Goal: Check status: Check status

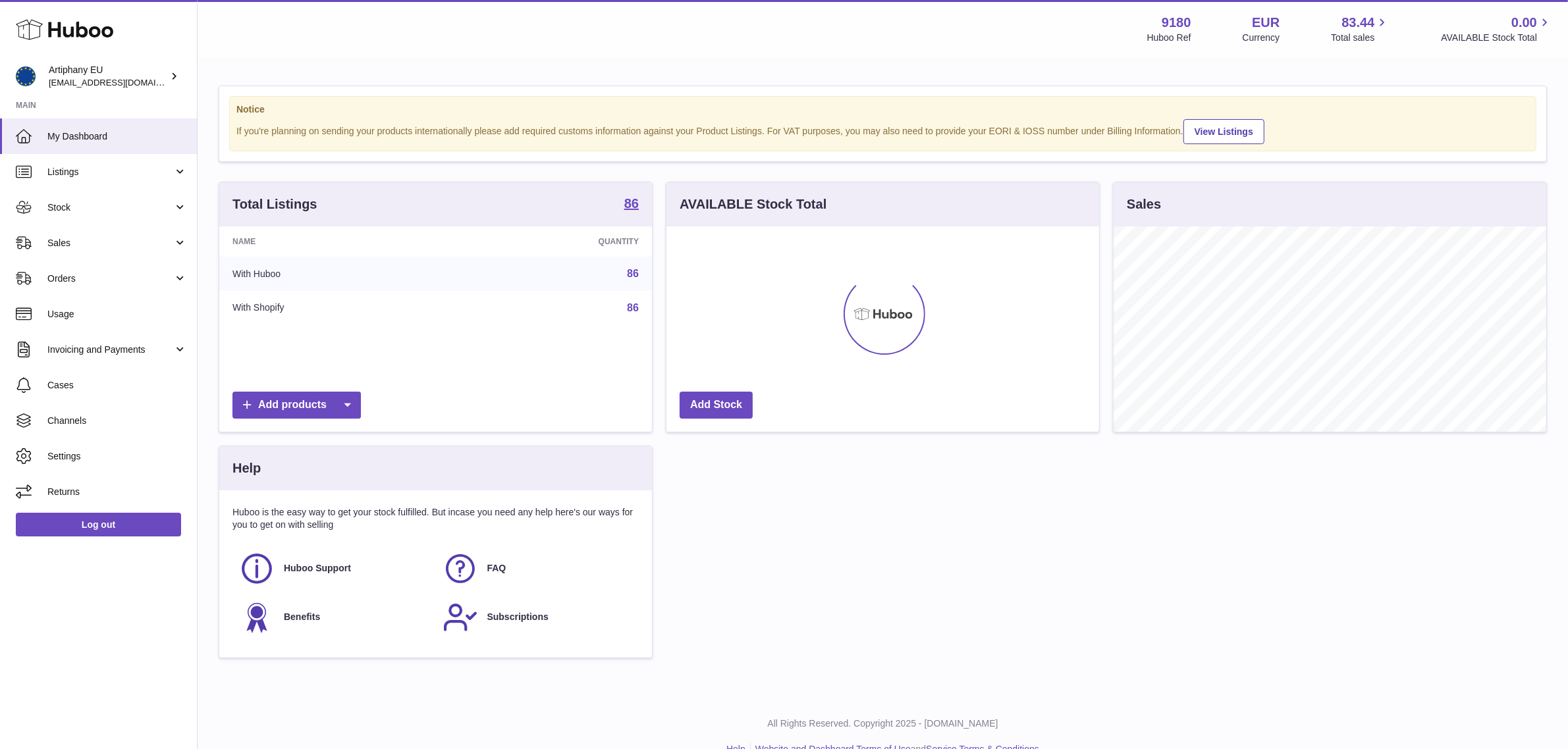
scroll to position [204, 433]
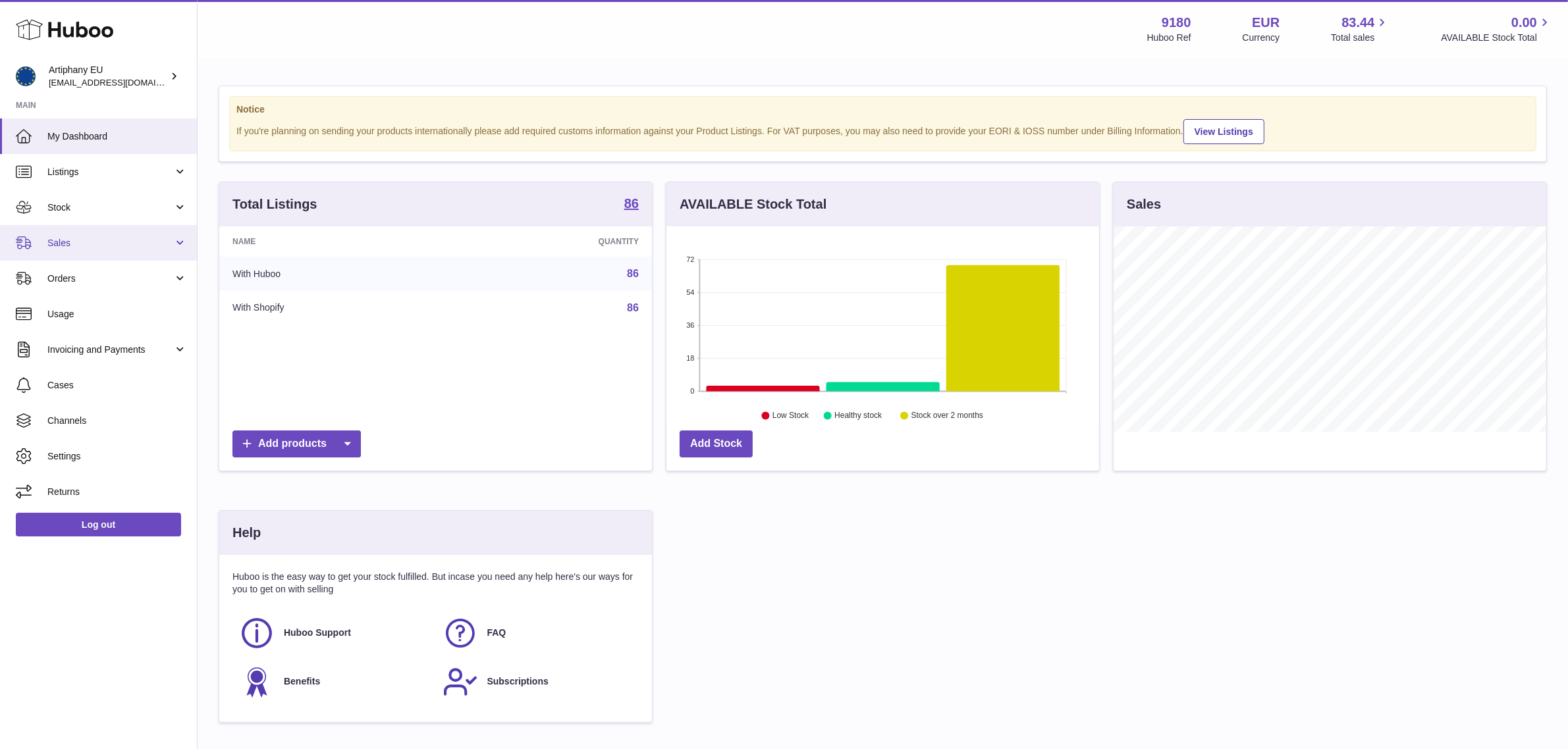
click at [68, 253] on link "Sales" at bounding box center [98, 243] width 197 height 36
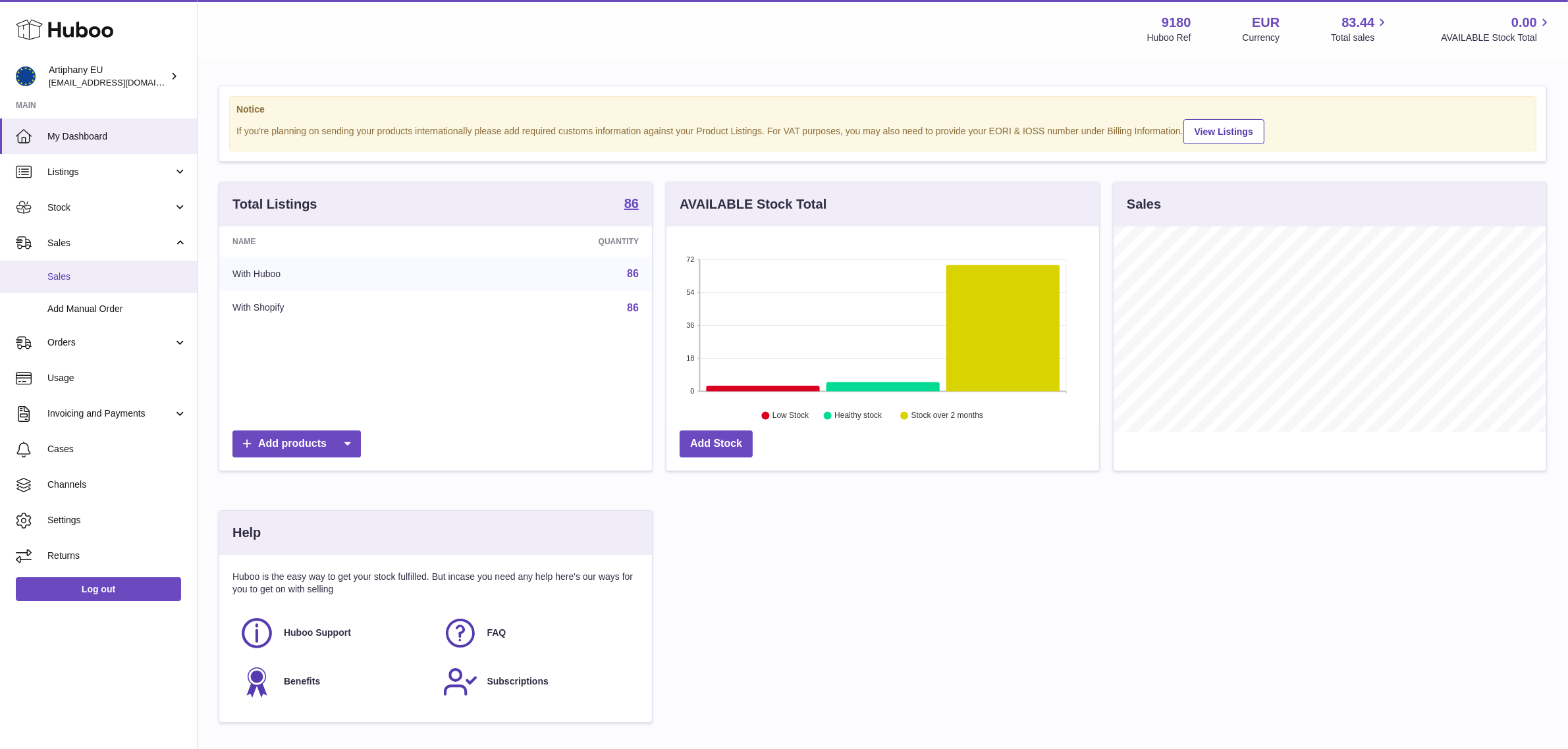
click at [73, 275] on span "Sales" at bounding box center [117, 276] width 140 height 12
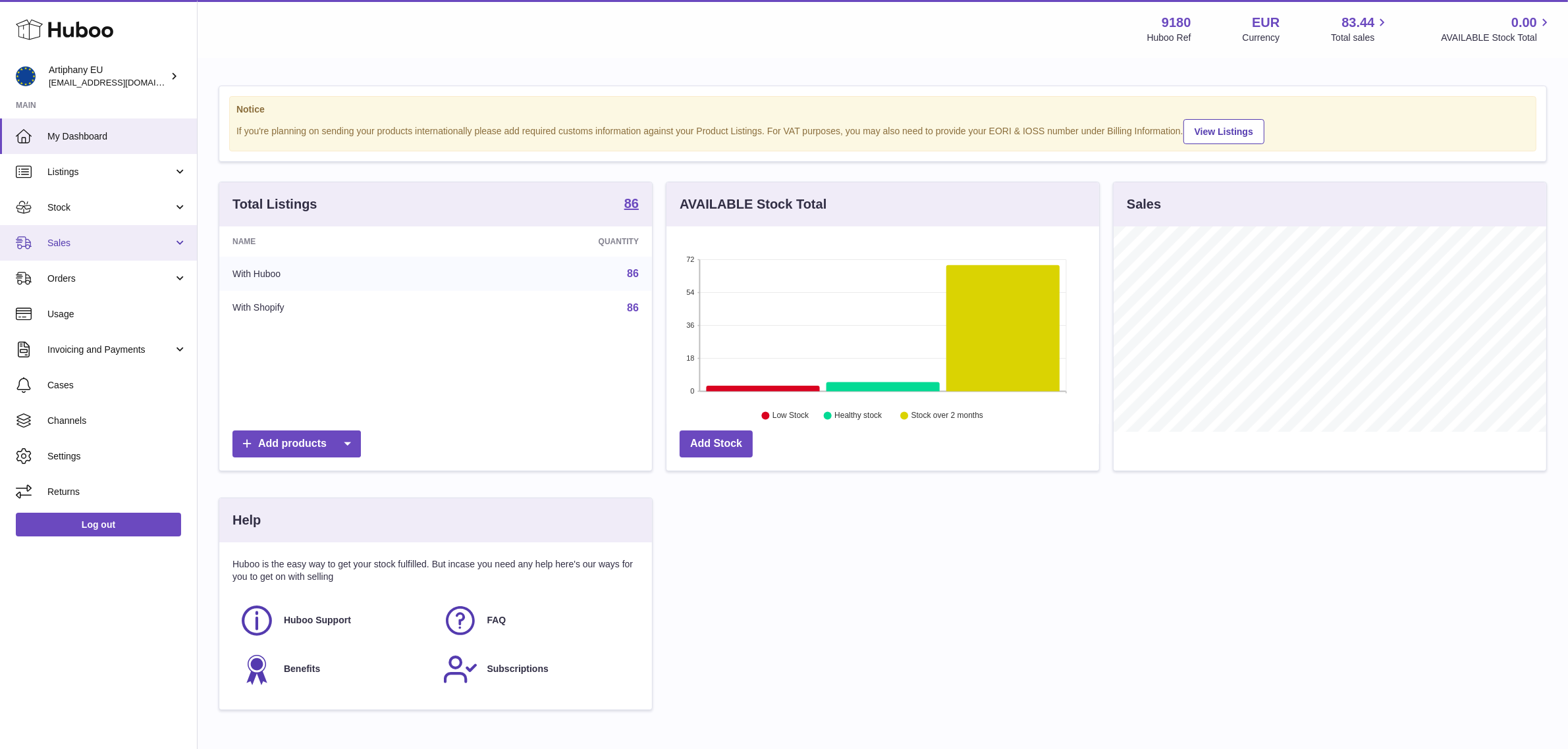
scroll to position [204, 433]
click at [110, 241] on span "Sales" at bounding box center [110, 243] width 125 height 12
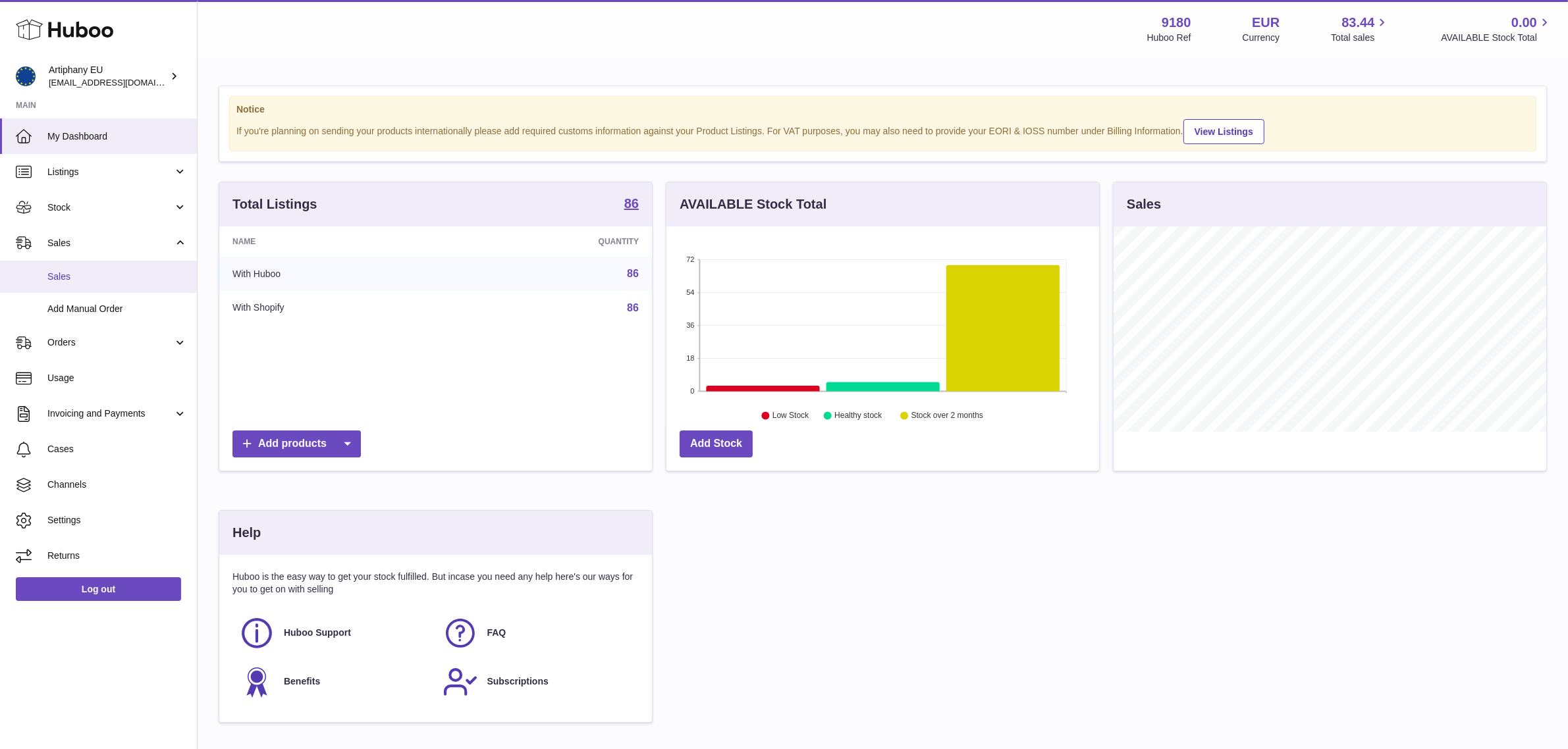
click at [99, 268] on link "Sales" at bounding box center [98, 276] width 197 height 32
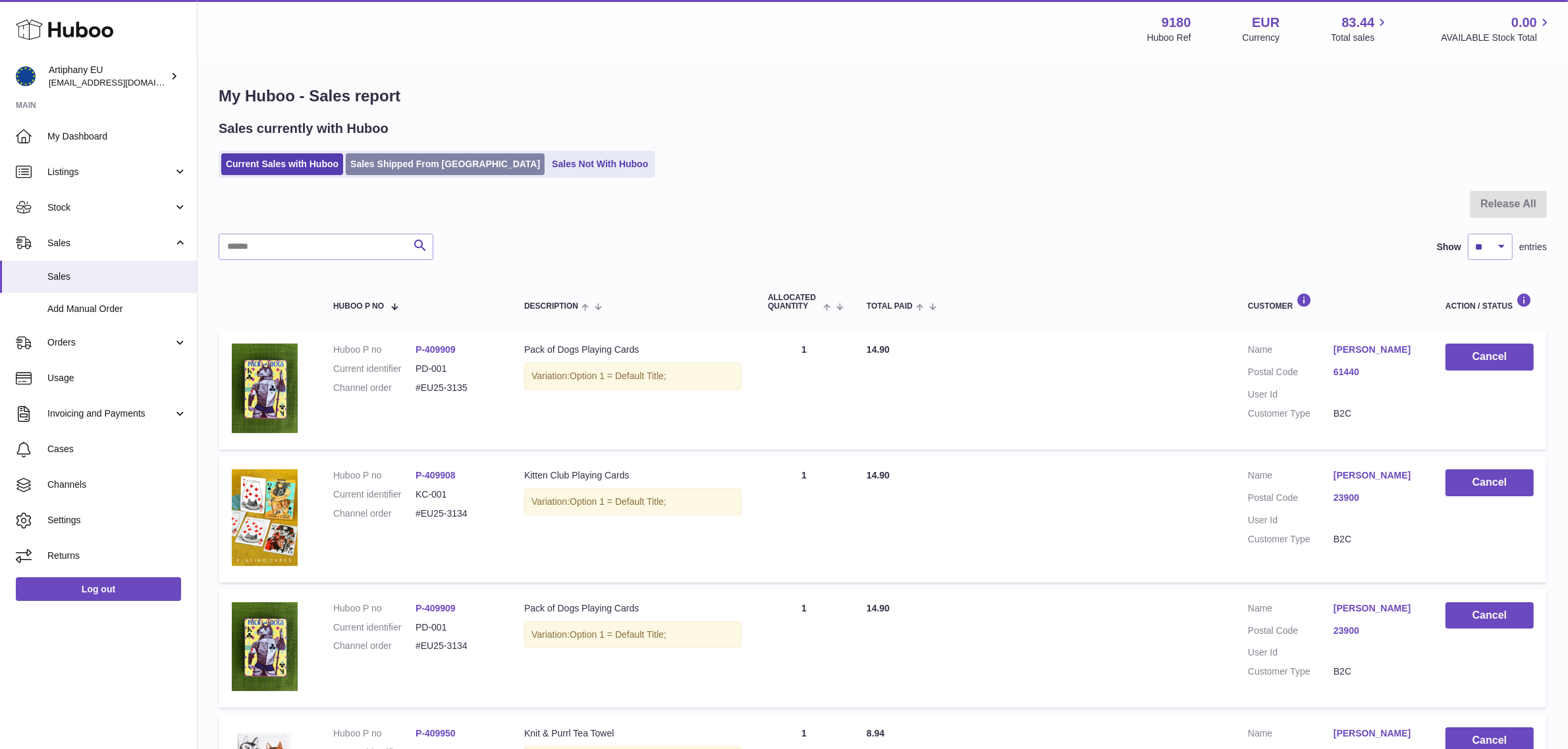
click at [426, 168] on link "Sales Shipped From [GEOGRAPHIC_DATA]" at bounding box center [445, 164] width 199 height 22
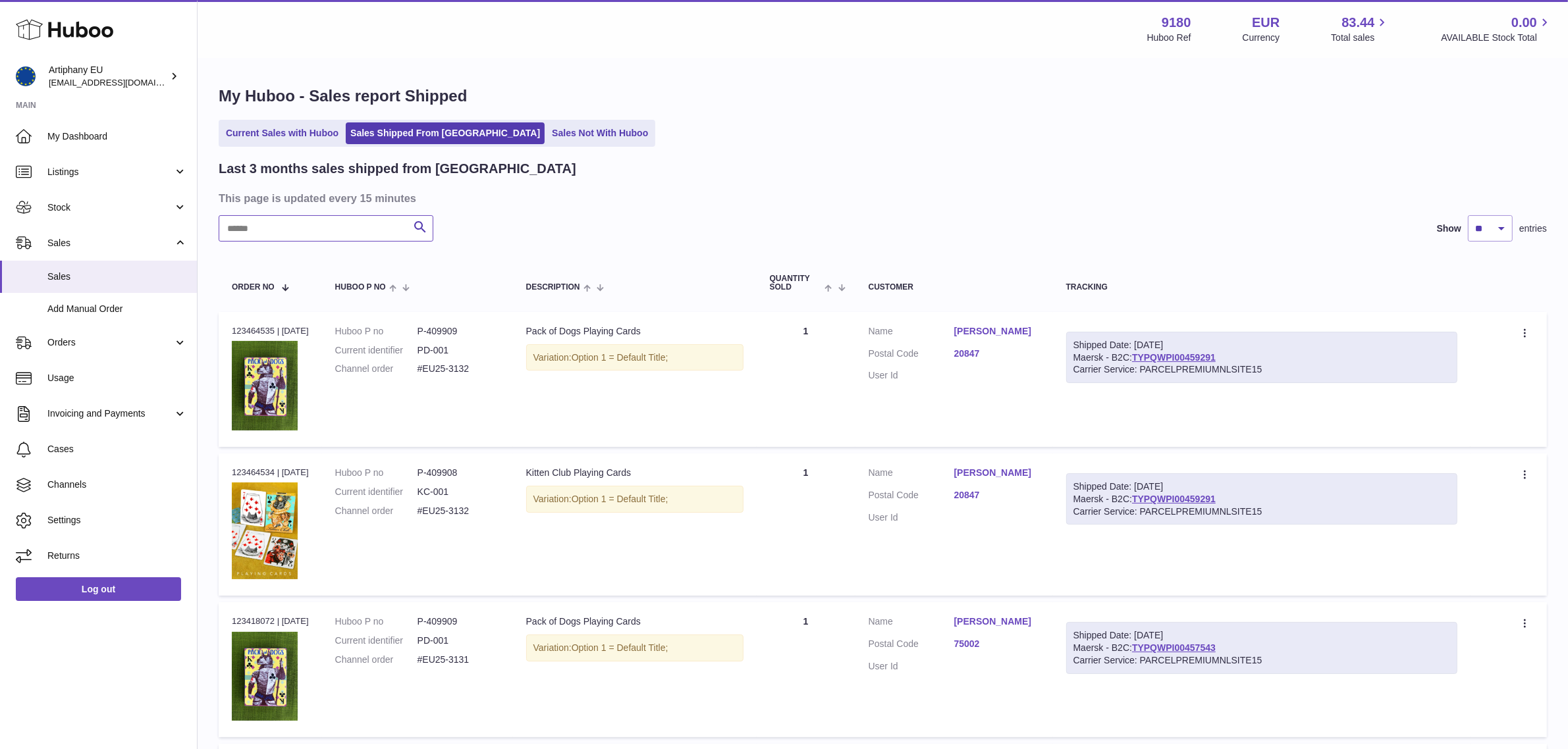
click at [334, 231] on input "text" at bounding box center [326, 228] width 215 height 26
paste input "****"
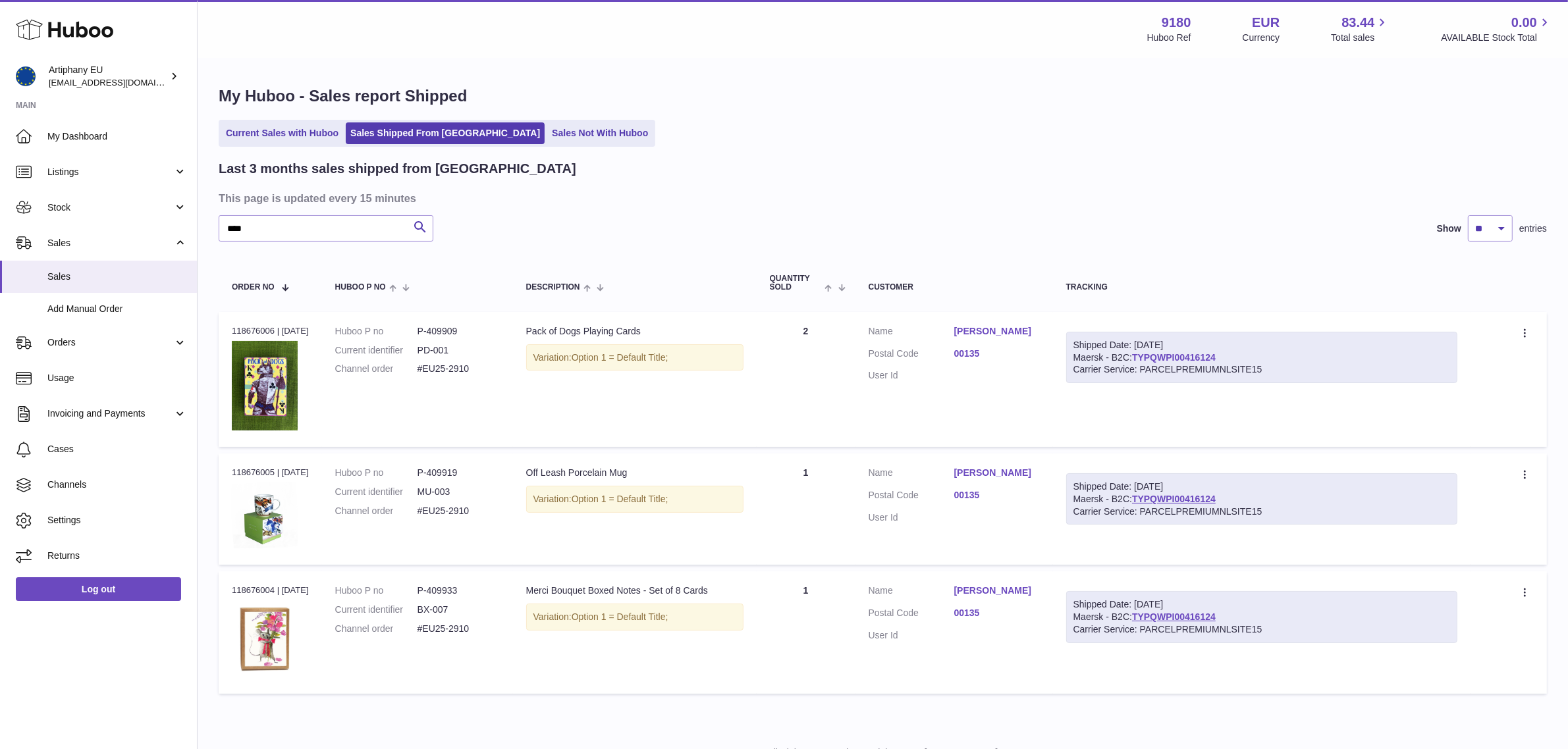
drag, startPoint x: 1235, startPoint y: 360, endPoint x: 1148, endPoint y: 358, distance: 87.0
click at [1148, 358] on div "Shipped Date: [DATE] Maersk - B2C: TYPQWPI00416124 Carrier Service: PARCELPREMI…" at bounding box center [1262, 357] width 391 height 52
copy link "TYPQWPI00416124"
drag, startPoint x: 476, startPoint y: 370, endPoint x: 425, endPoint y: 375, distance: 51.2
click at [425, 375] on dd "#EU25-2910" at bounding box center [459, 369] width 82 height 12
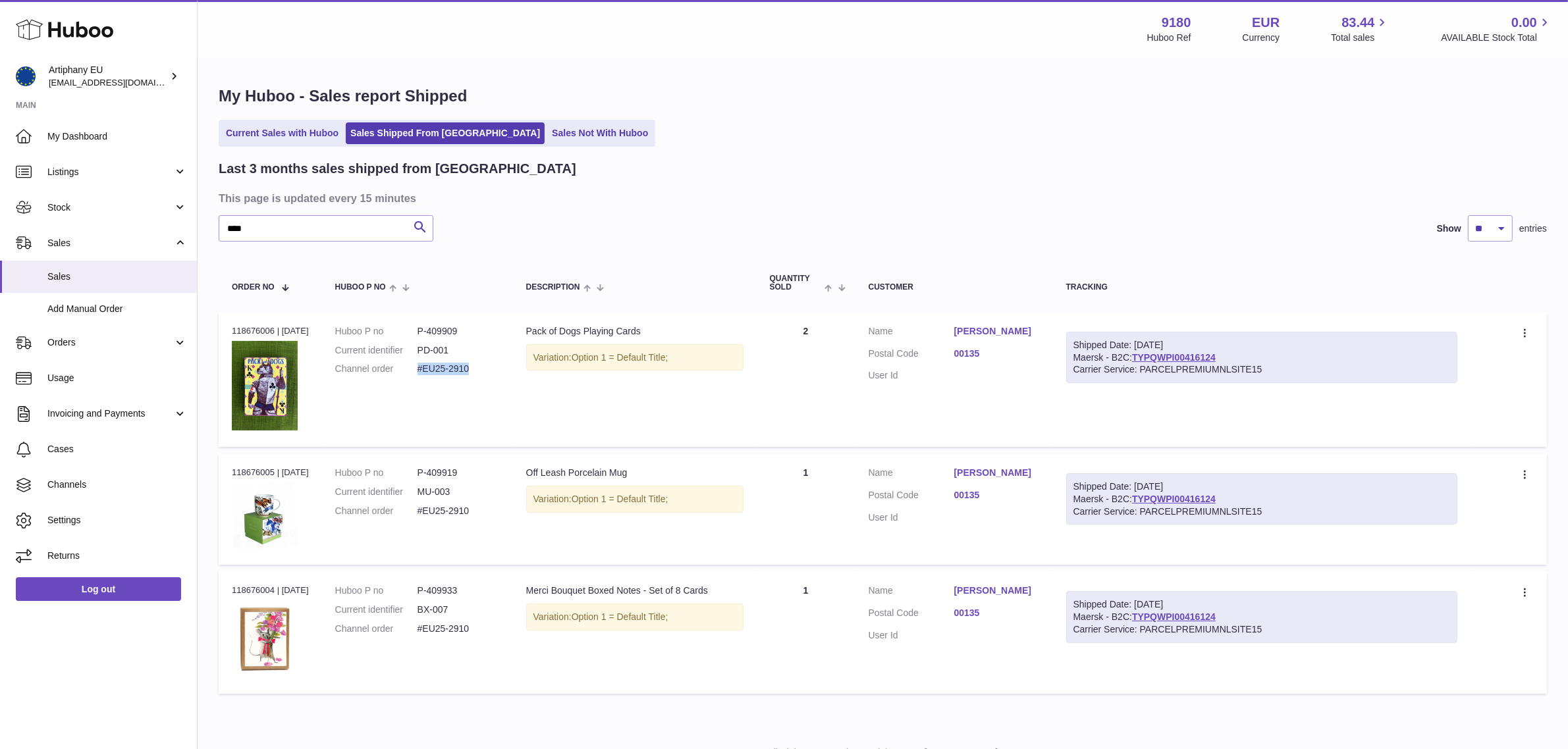
copy dd "#EU25-2910"
drag, startPoint x: 1249, startPoint y: 347, endPoint x: 1190, endPoint y: 360, distance: 60.4
click at [1177, 359] on div "Shipped Date: [DATE] Maersk - B2C: TYPQWPI00416124 Carrier Service: PARCELPREMI…" at bounding box center [1262, 357] width 391 height 52
click at [1243, 374] on div "Carrier Service: PARCELPREMIUMNLSITE15" at bounding box center [1261, 369] width 376 height 12
drag, startPoint x: 1234, startPoint y: 353, endPoint x: 1146, endPoint y: 359, distance: 88.2
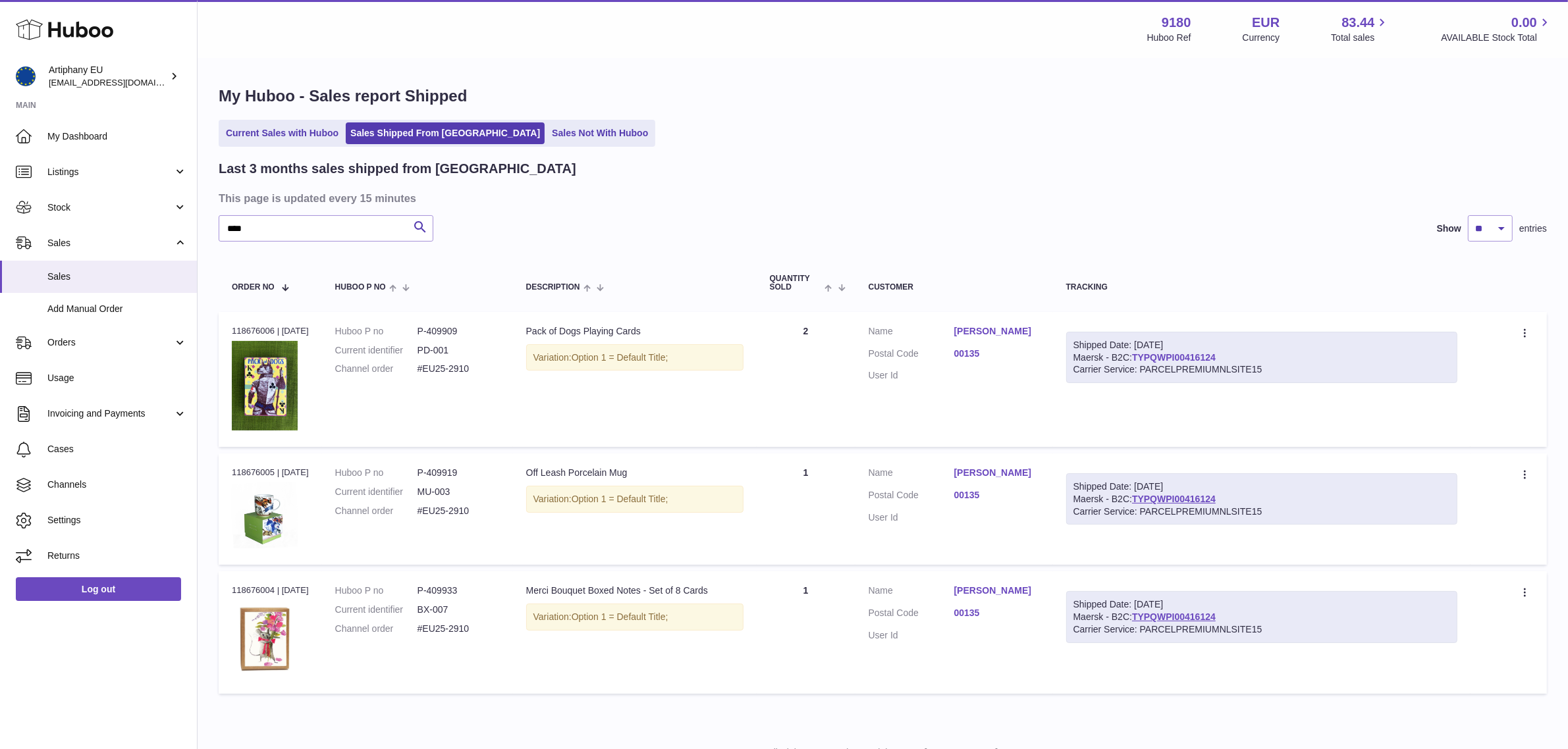
click at [1146, 359] on div "Shipped Date: [DATE] Maersk - B2C: TYPQWPI00416124 Carrier Service: PARCELPREMI…" at bounding box center [1262, 357] width 391 height 52
copy link "TYPQWPI00416124"
drag, startPoint x: 229, startPoint y: 231, endPoint x: 199, endPoint y: 229, distance: 30.1
click at [199, 228] on div "My Huboo - Sales report Shipped Current Sales with Huboo Sales Shipped From [GE…" at bounding box center [883, 393] width 1371 height 667
paste input "text"
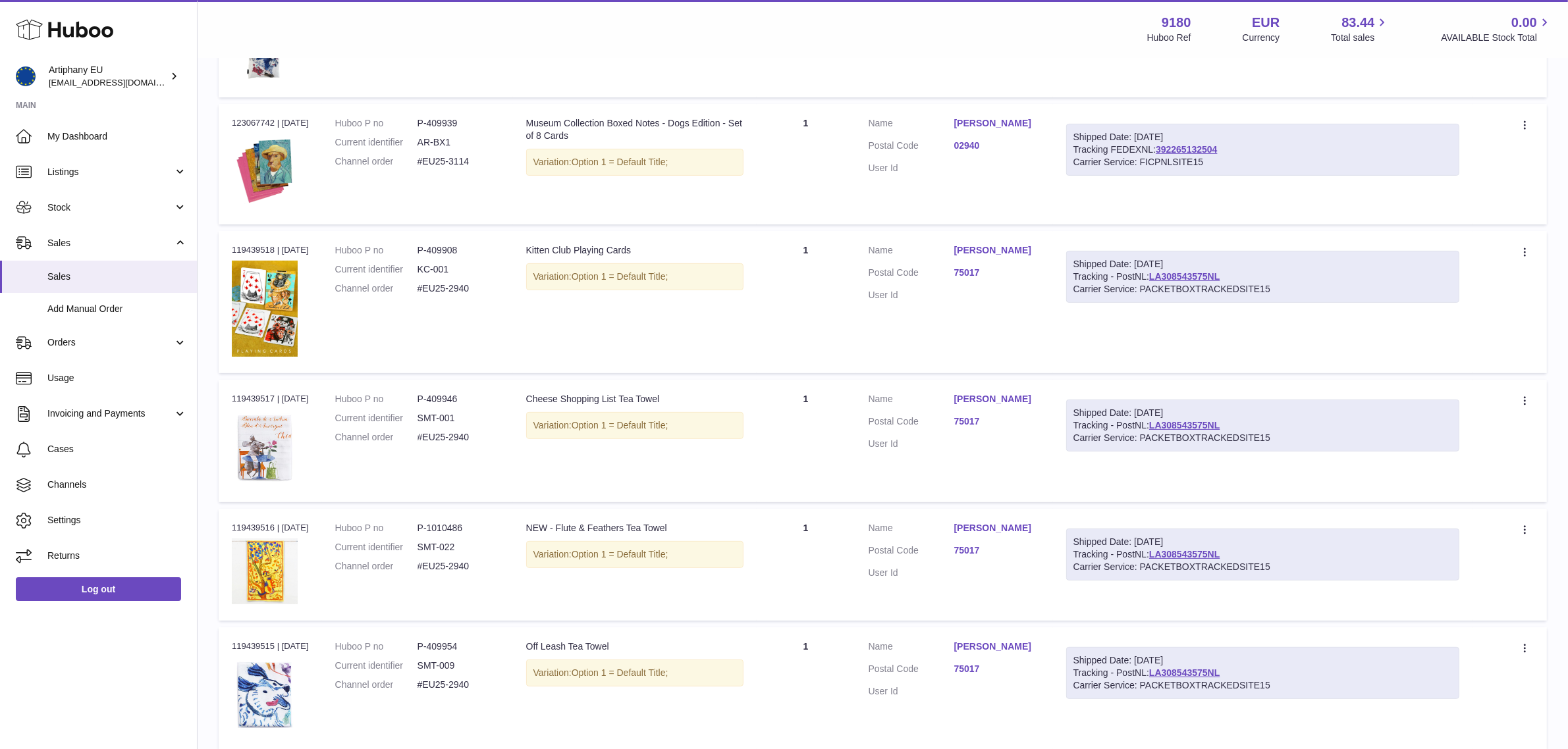
scroll to position [494, 0]
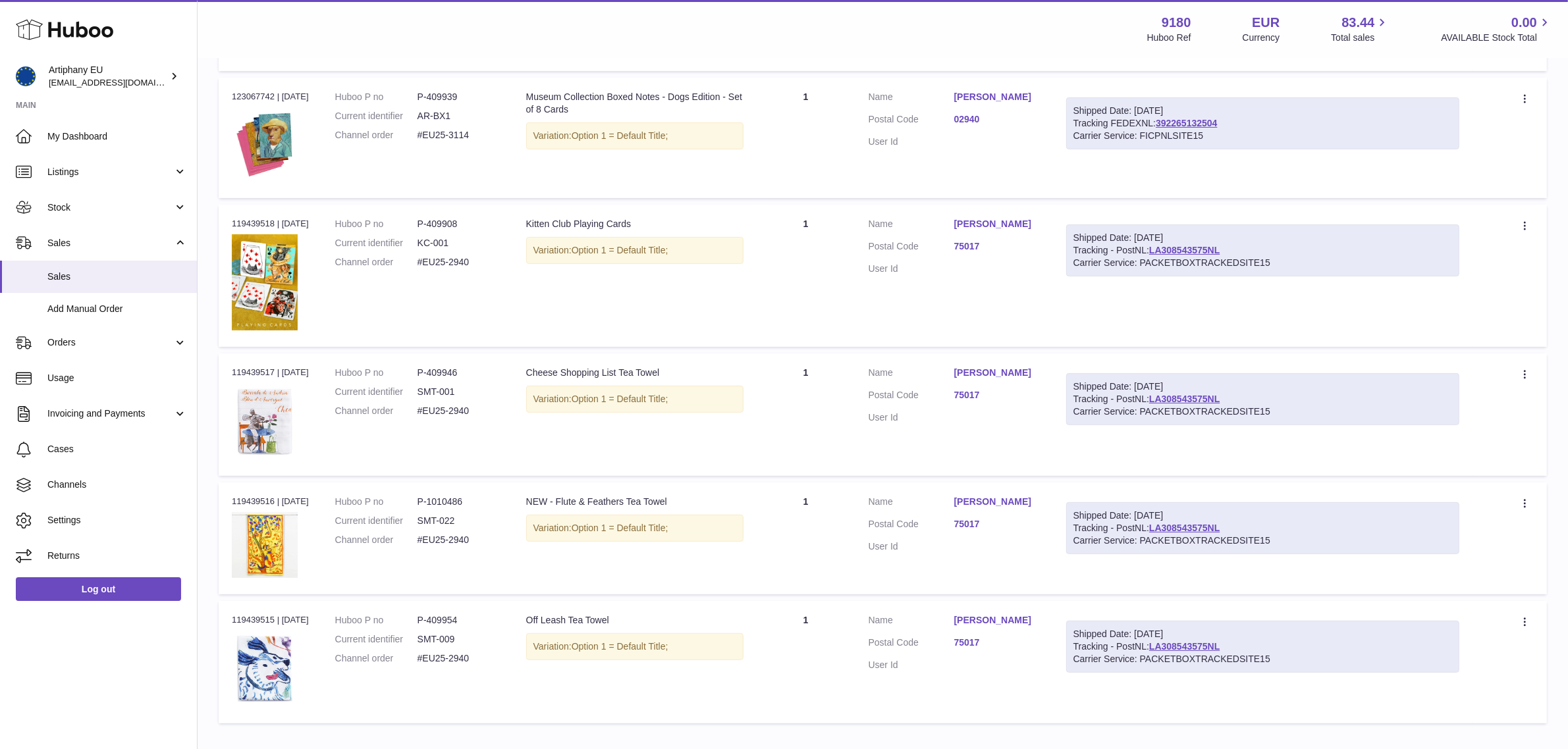
type input "****"
drag, startPoint x: 486, startPoint y: 412, endPoint x: 429, endPoint y: 418, distance: 57.3
click at [429, 418] on dl "Huboo P no P-409946 Current identifier SMT-001 Channel order #EU25-2940" at bounding box center [418, 395] width 165 height 57
copy dd "#EU25-2940"
drag, startPoint x: 1249, startPoint y: 400, endPoint x: 1169, endPoint y: 402, distance: 80.0
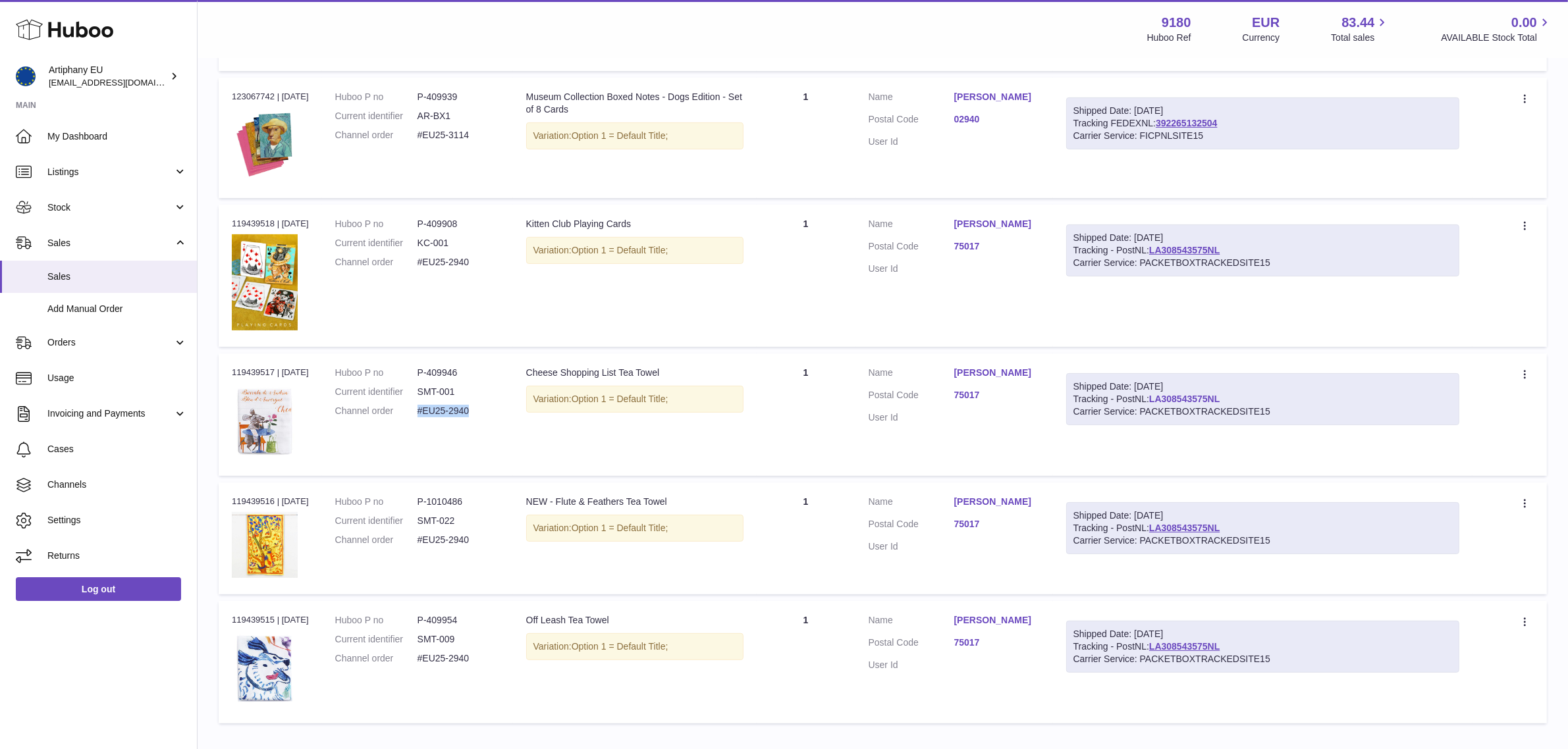
click at [1169, 402] on div "Shipped Date: [DATE] Tracking - PostNL: LA308543575NL Carrier Service: PACKETBO…" at bounding box center [1263, 399] width 393 height 52
copy link "LA308543575NL"
